Goal: Information Seeking & Learning: Learn about a topic

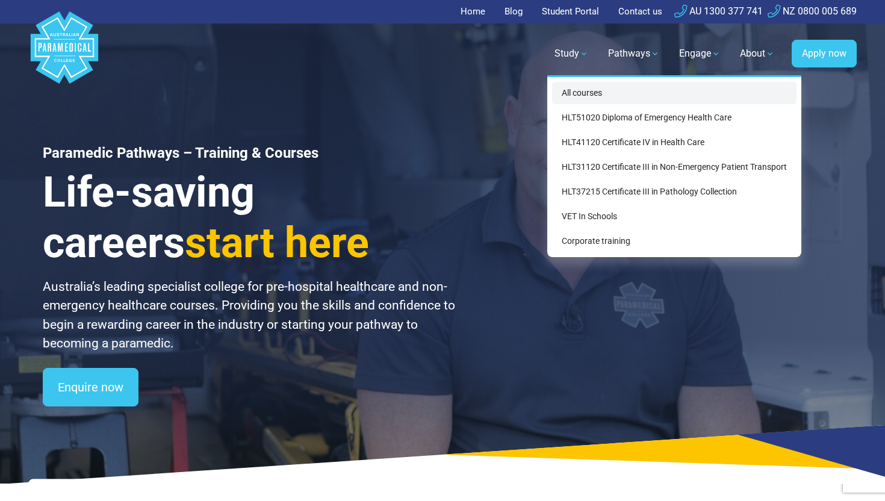
click at [578, 89] on link "All courses" at bounding box center [674, 93] width 244 height 22
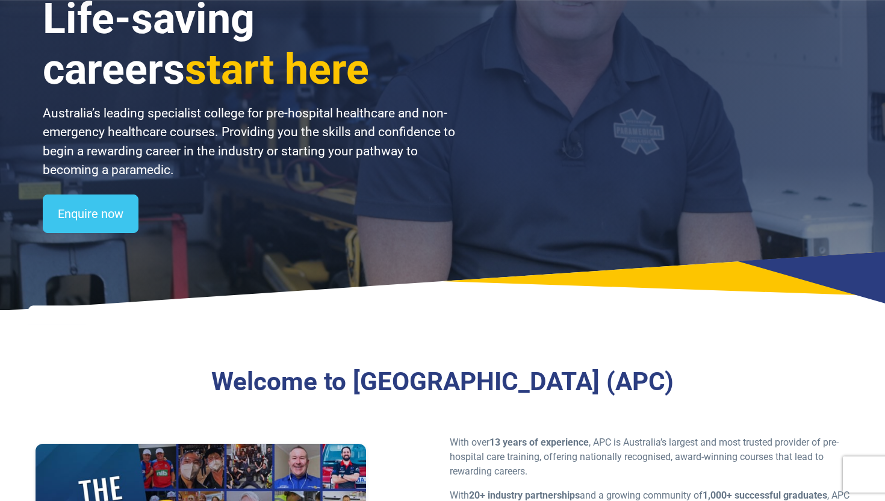
scroll to position [597, 0]
